Goal: Task Accomplishment & Management: Manage account settings

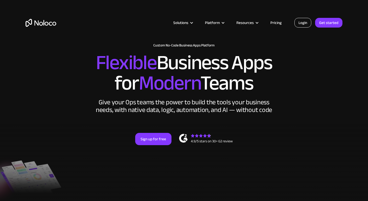
click at [303, 23] on link "Login" at bounding box center [302, 23] width 17 height 10
click at [308, 20] on link "Login" at bounding box center [302, 23] width 17 height 10
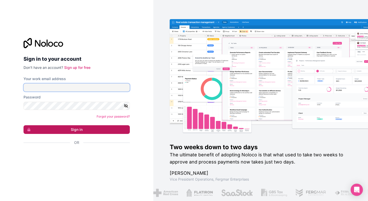
type input "your@make-app.de"
click at [81, 126] on button "Sign in" at bounding box center [77, 129] width 106 height 9
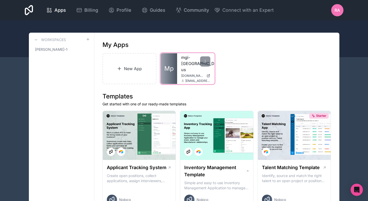
click at [189, 57] on link "mgi-uk-us" at bounding box center [195, 63] width 29 height 18
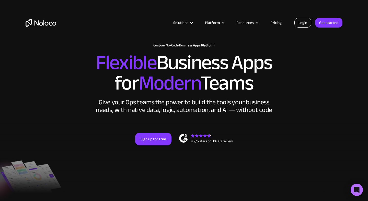
click at [303, 26] on link "Login" at bounding box center [302, 23] width 17 height 10
